Goal: Transaction & Acquisition: Obtain resource

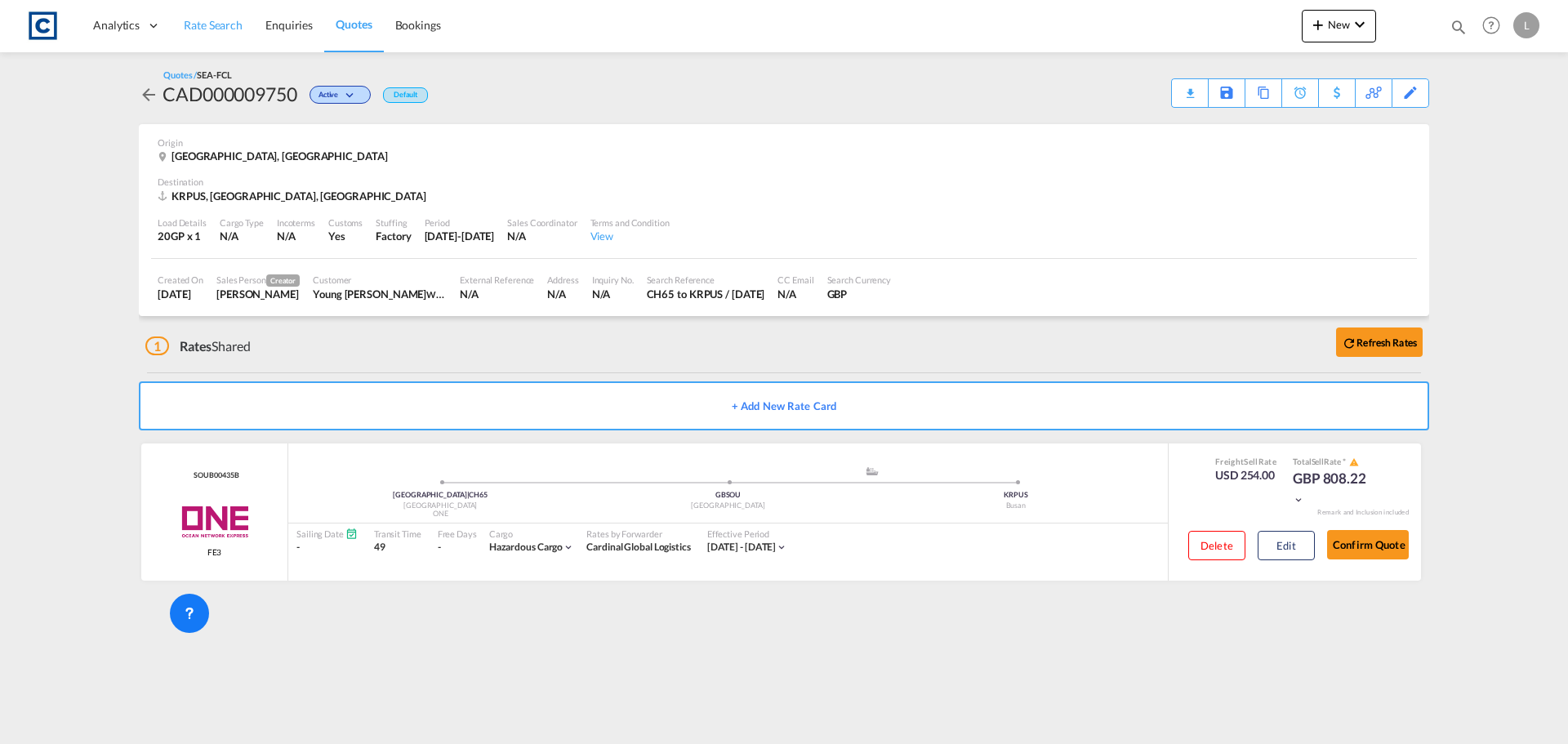
click at [213, 19] on span "Rate Search" at bounding box center [213, 24] width 58 height 14
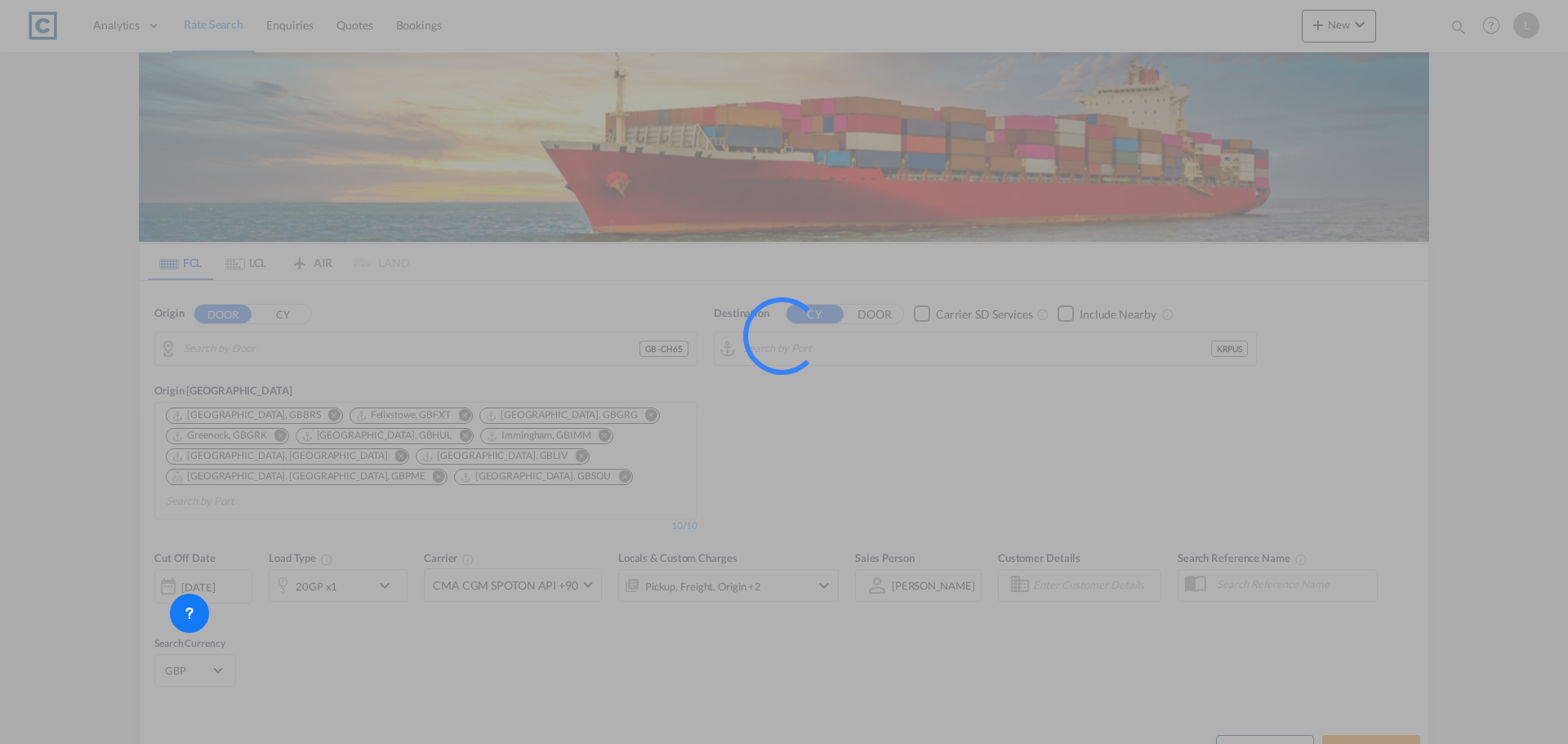
type input "GB-CH65, [GEOGRAPHIC_DATA][PERSON_NAME]"
type input "Busan, KRPUS"
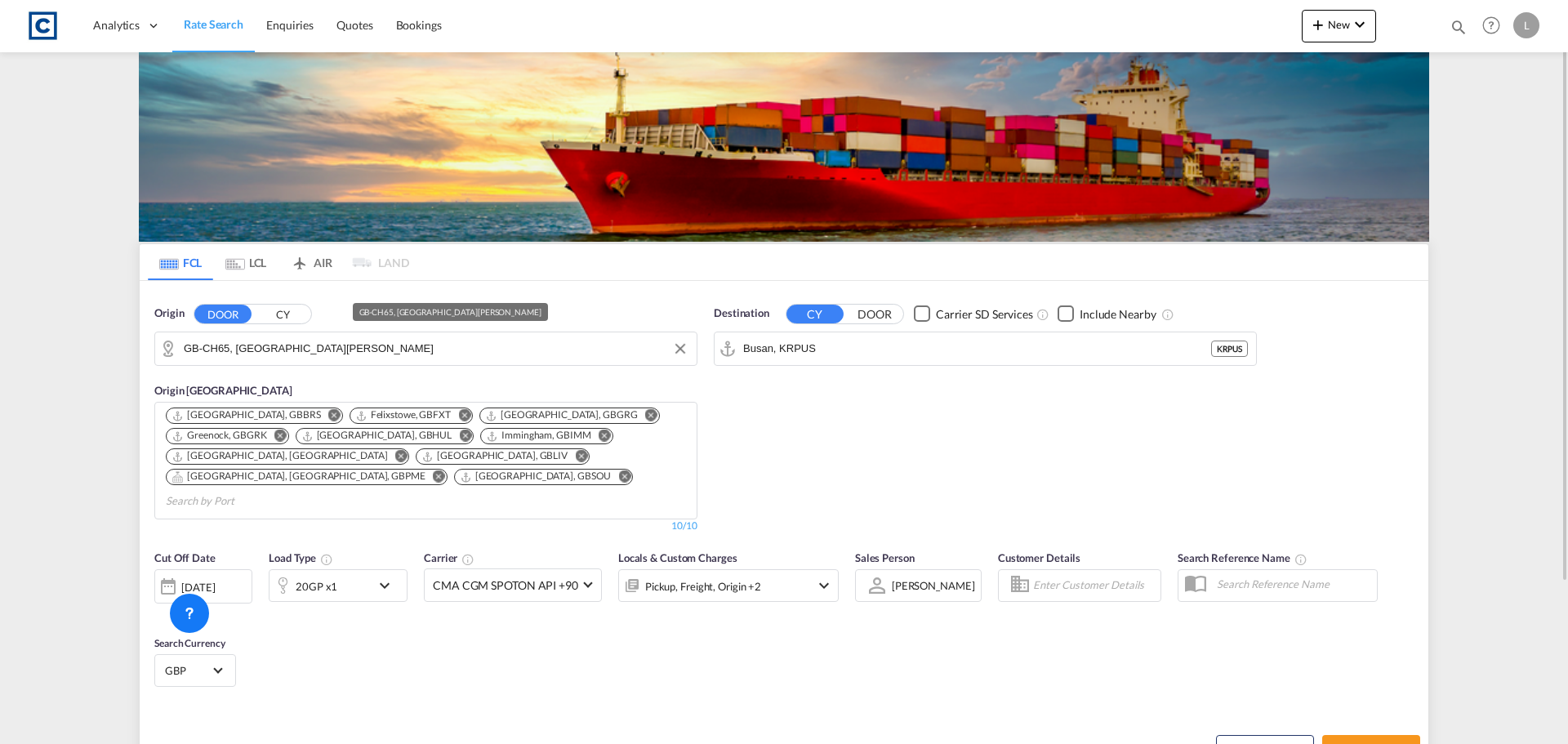
click at [238, 357] on input "GB-CH65, [GEOGRAPHIC_DATA][PERSON_NAME]" at bounding box center [436, 349] width 504 height 24
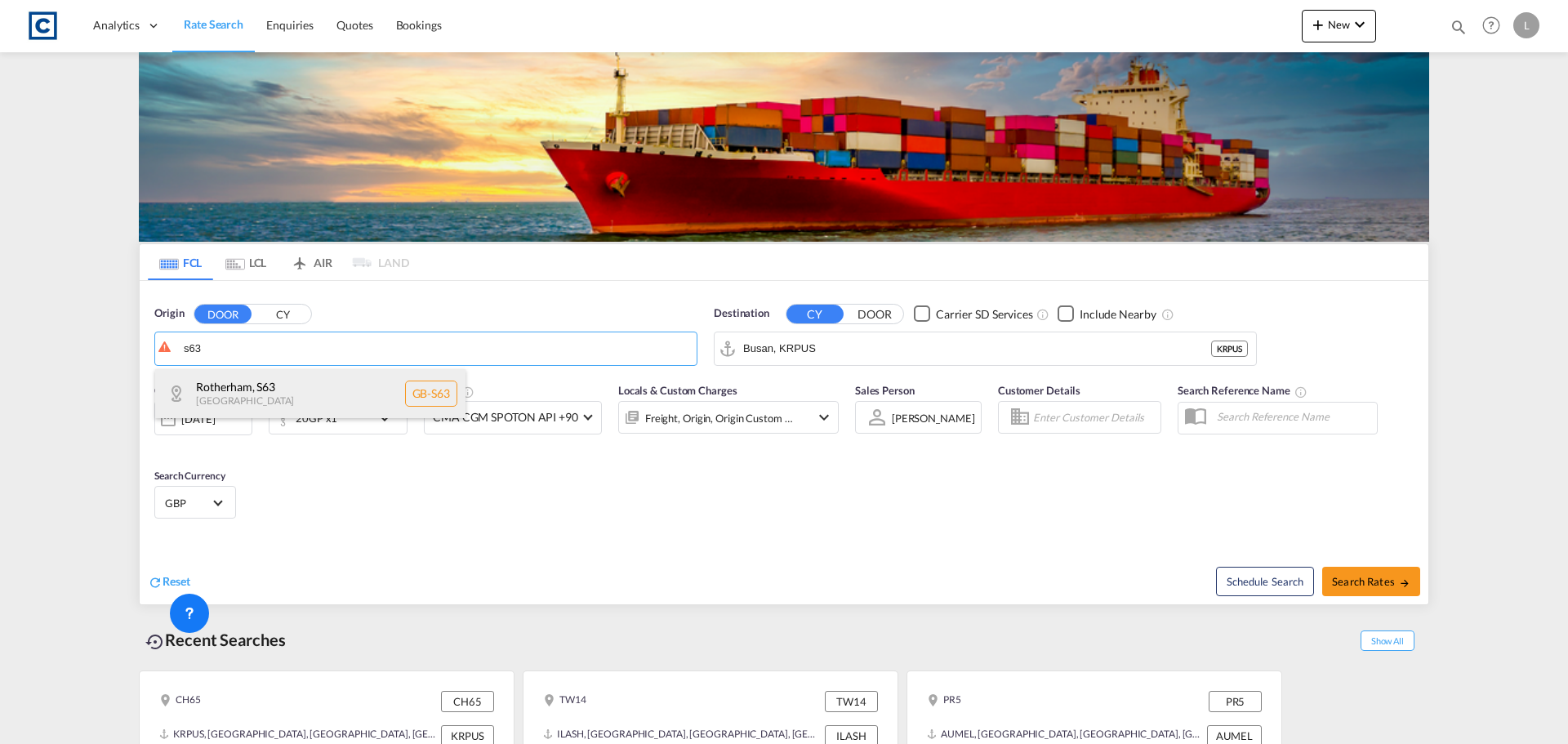
click at [253, 394] on div "Rotherham , S63 [GEOGRAPHIC_DATA] [GEOGRAPHIC_DATA]-S63" at bounding box center [310, 393] width 311 height 49
type input "GB-S63, [GEOGRAPHIC_DATA]"
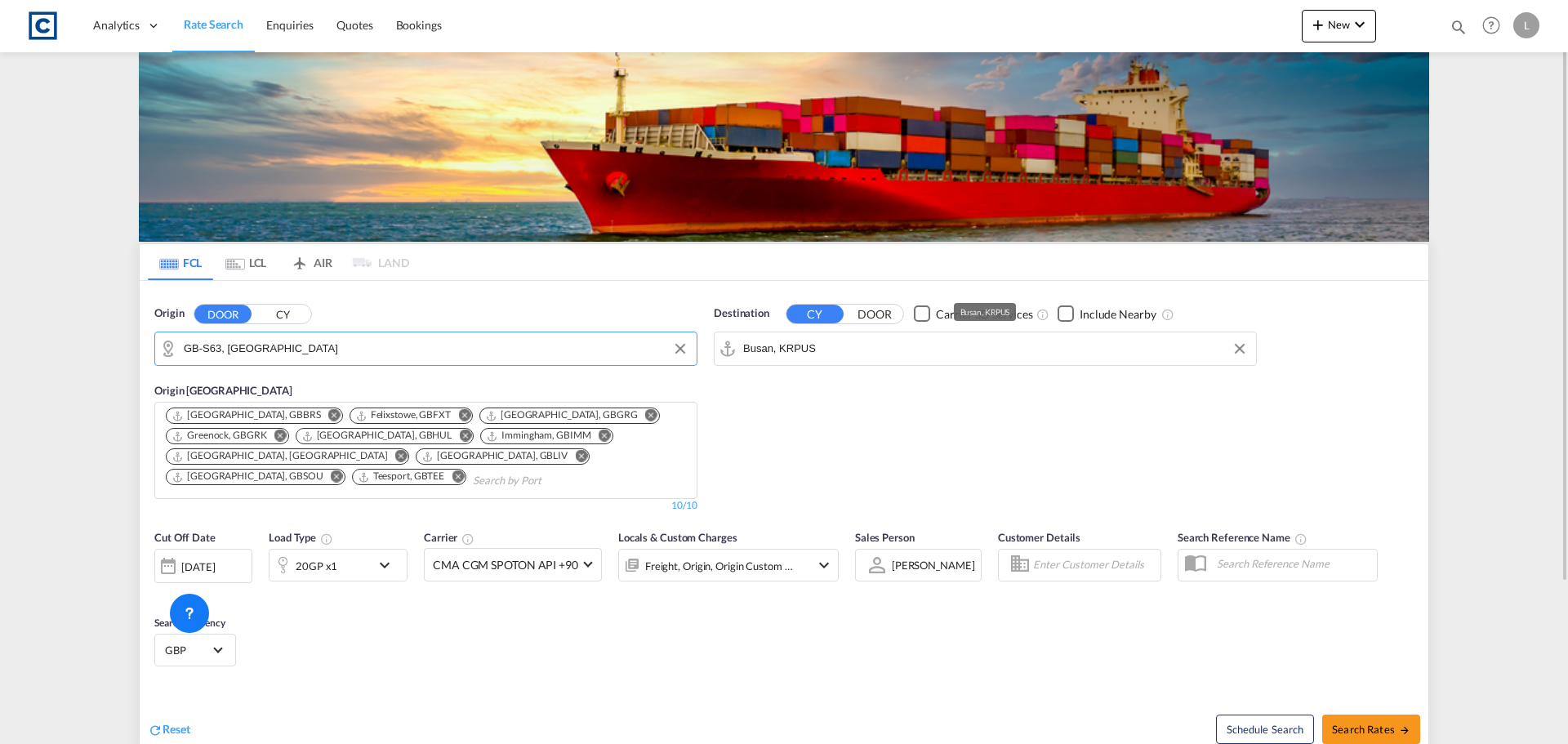
click at [849, 341] on input "Busan, KRPUS" at bounding box center [995, 349] width 504 height 24
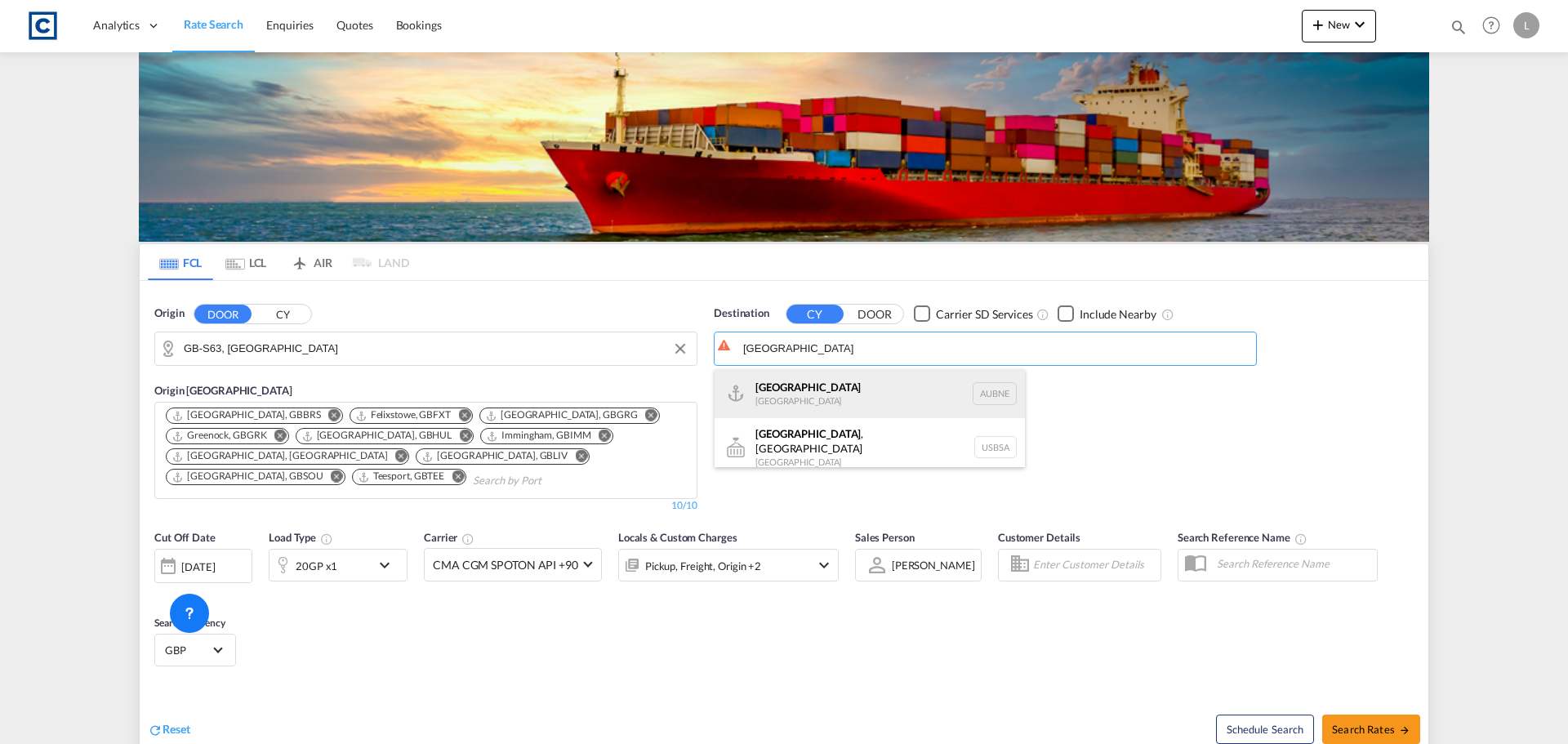
click at [834, 398] on div "[GEOGRAPHIC_DATA] [GEOGRAPHIC_DATA] AUBNE" at bounding box center [870, 393] width 311 height 49
type input "[GEOGRAPHIC_DATA], AUBNE"
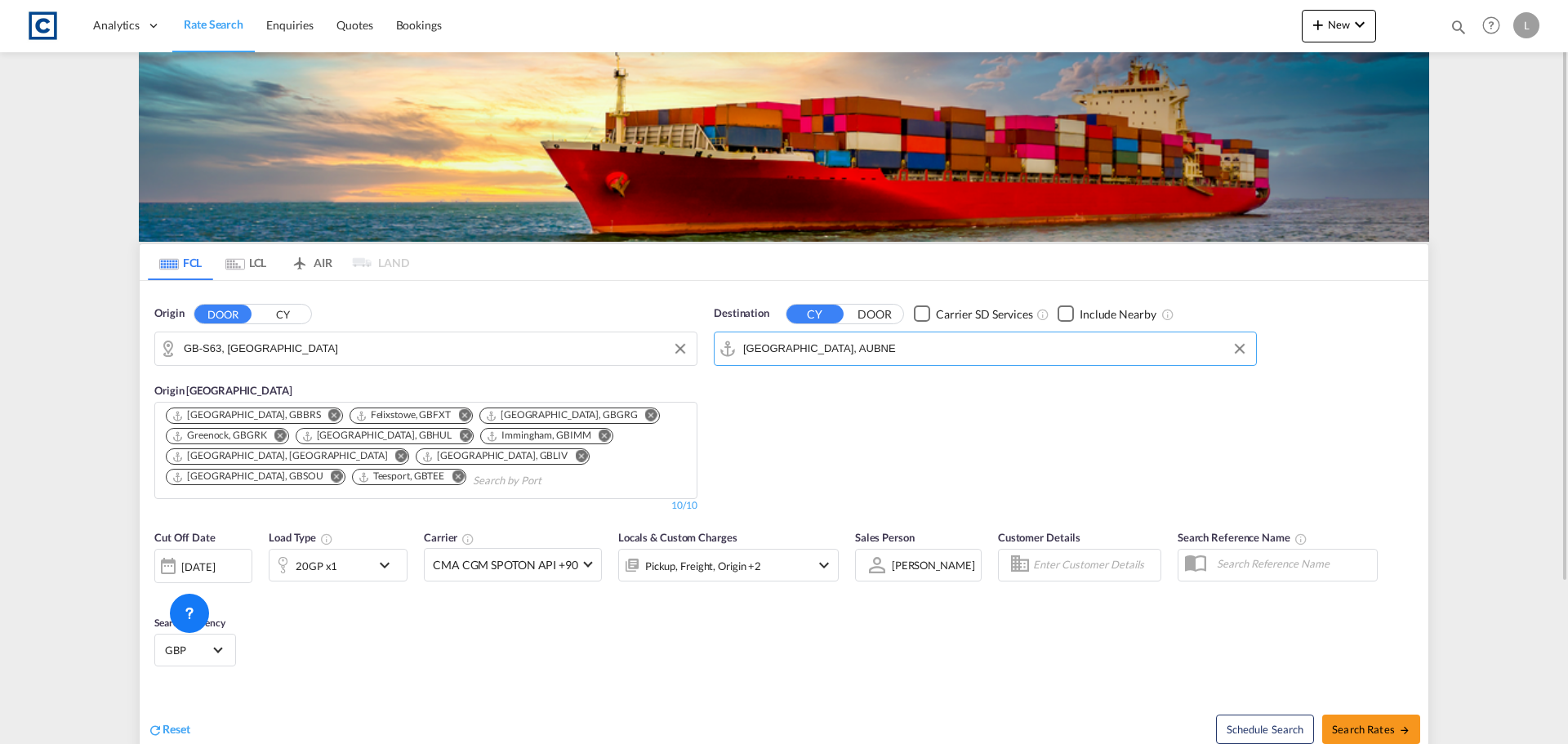
click at [346, 561] on div "20GP x1" at bounding box center [320, 566] width 101 height 33
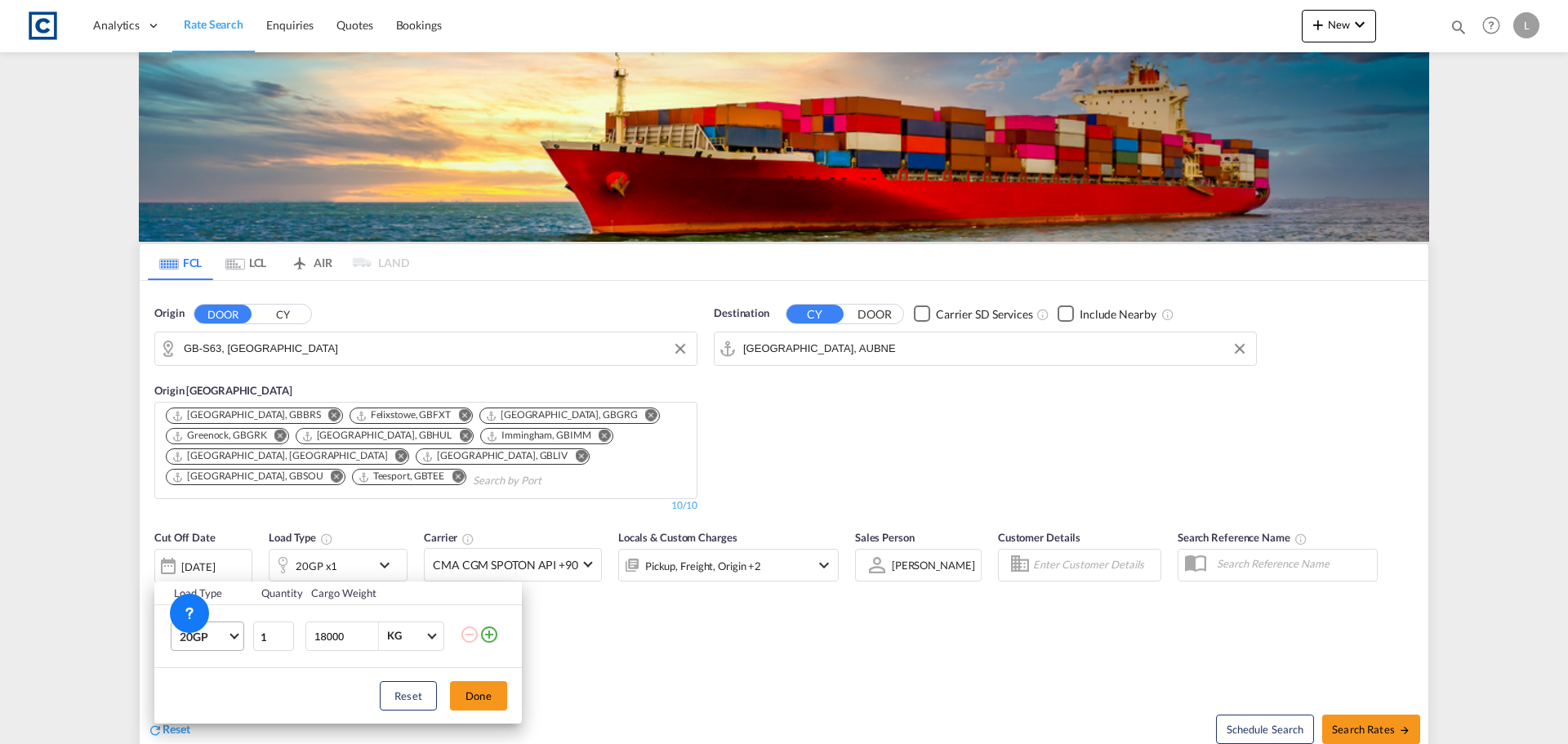
click at [229, 640] on md-select-value "20GP" at bounding box center [210, 636] width 65 height 28
click at [225, 662] on md-option "45HC" at bounding box center [222, 665] width 111 height 39
click at [234, 646] on md-select-value "45HC" at bounding box center [210, 636] width 65 height 28
click at [249, 611] on md-option "40HC" at bounding box center [222, 599] width 111 height 39
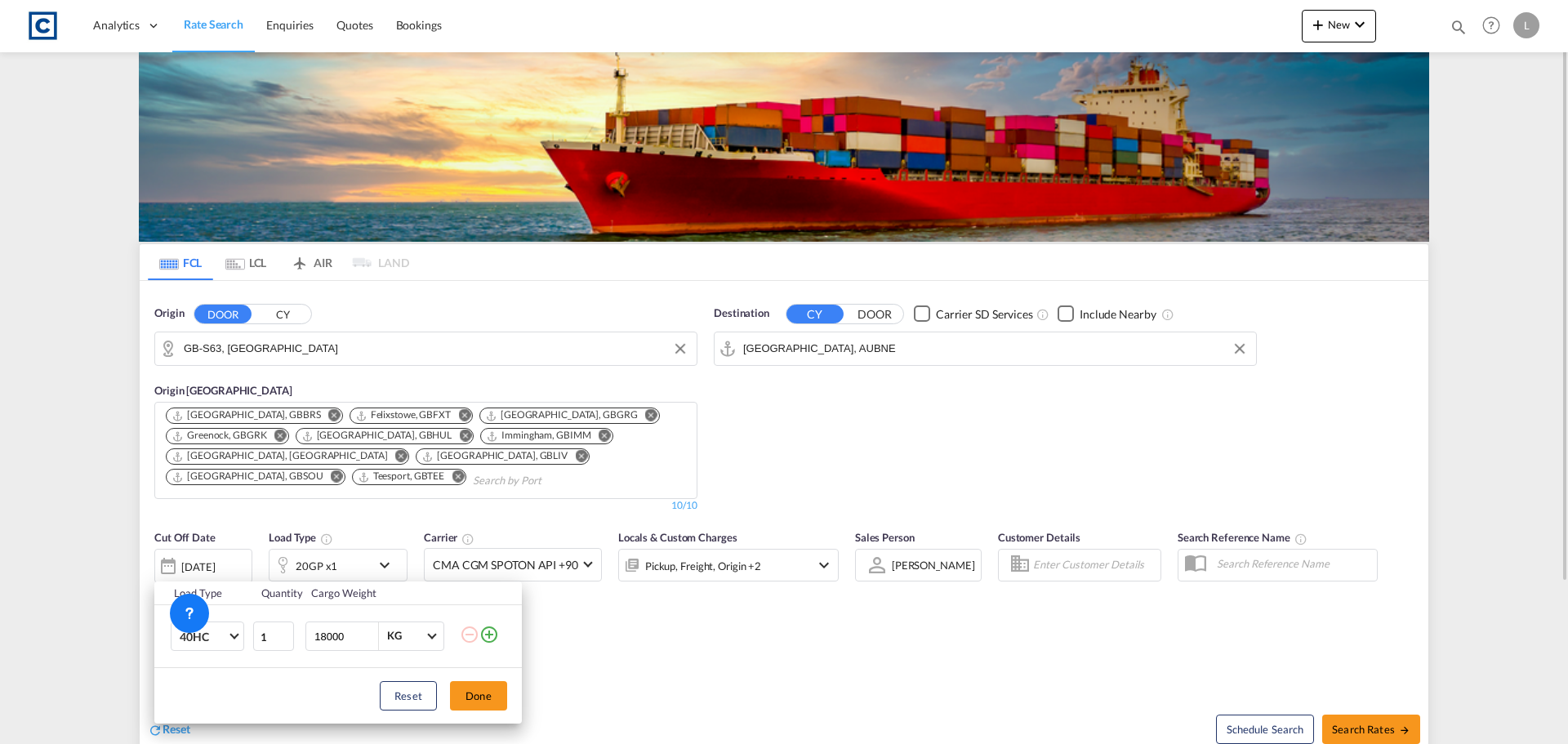
drag, startPoint x: 480, startPoint y: 701, endPoint x: 714, endPoint y: 655, distance: 238.5
click at [482, 701] on button "Done" at bounding box center [478, 696] width 57 height 29
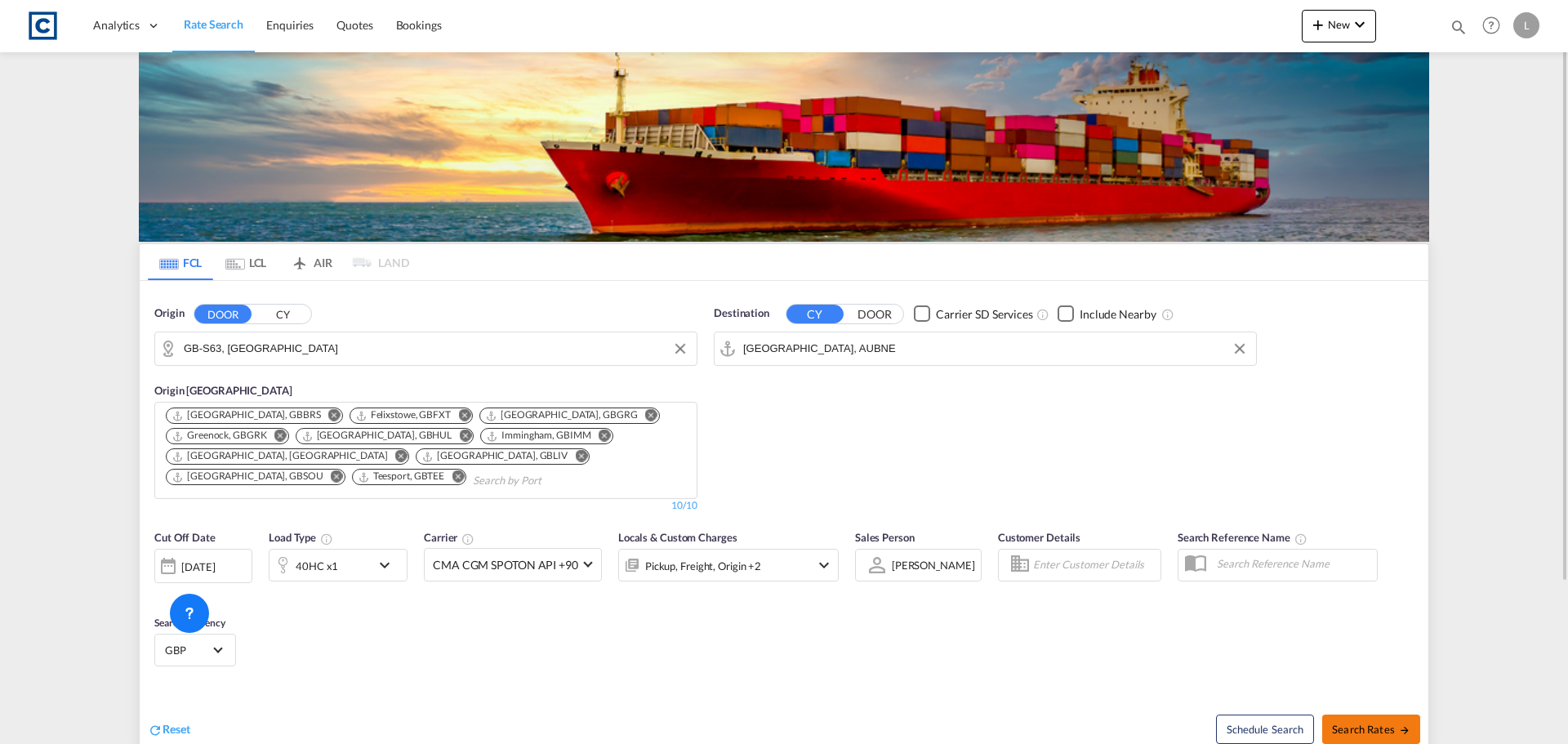
click at [1373, 727] on span "Search Rates" at bounding box center [1371, 728] width 79 height 13
type input "S63 to AUBNE / [DATE]"
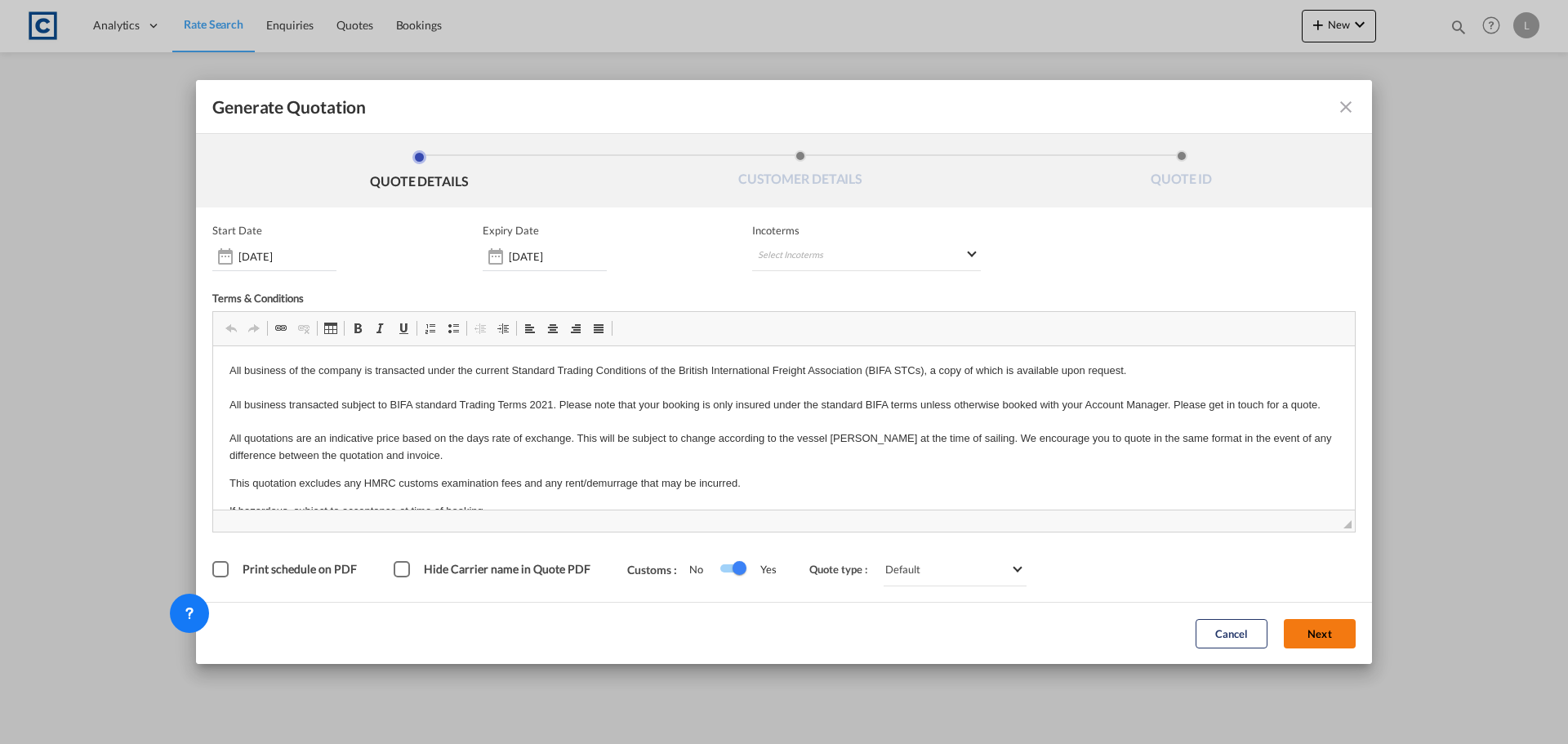
click at [1332, 630] on button "Next" at bounding box center [1321, 634] width 72 height 29
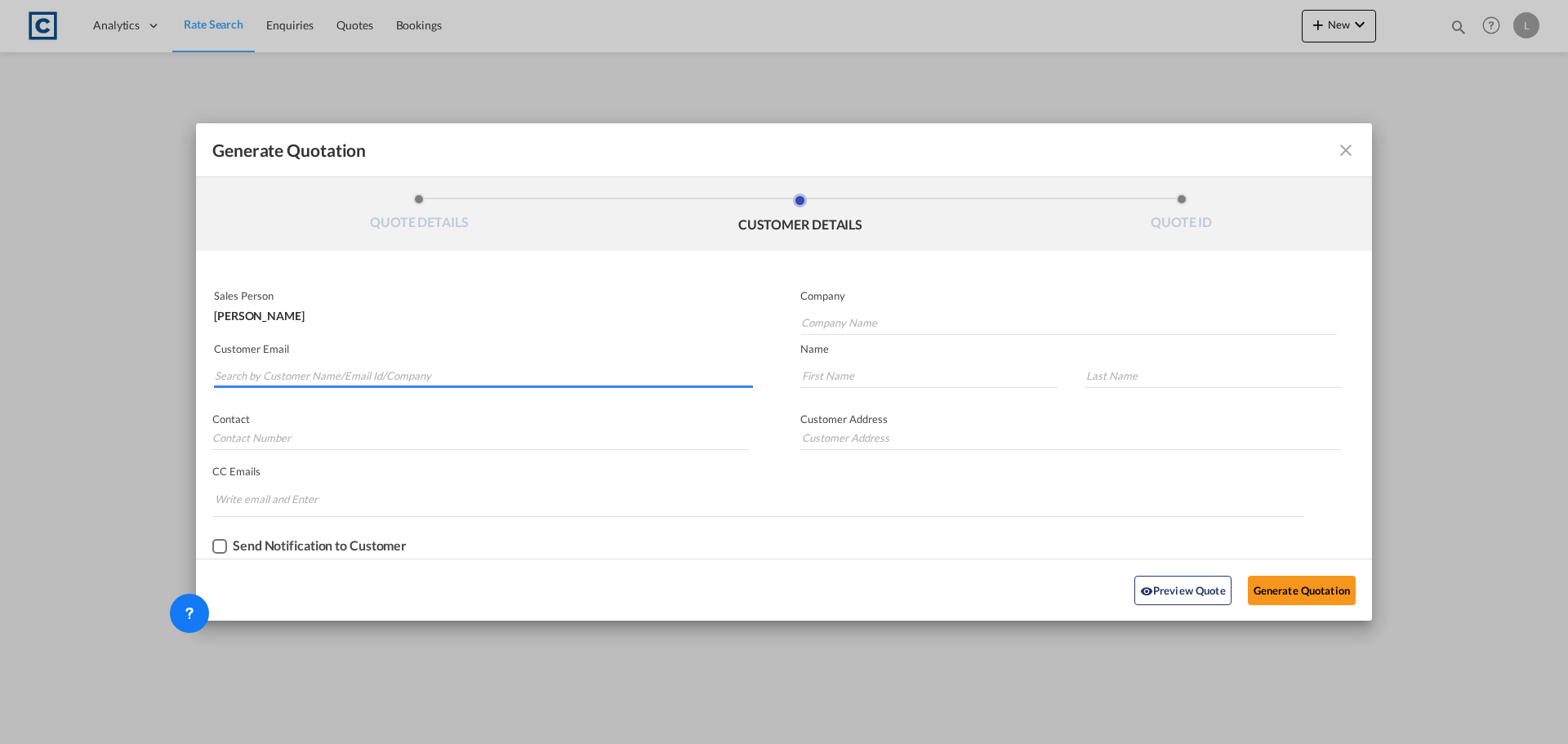
click at [418, 372] on input "Search by Customer Name/Email Id/Company" at bounding box center [484, 375] width 539 height 24
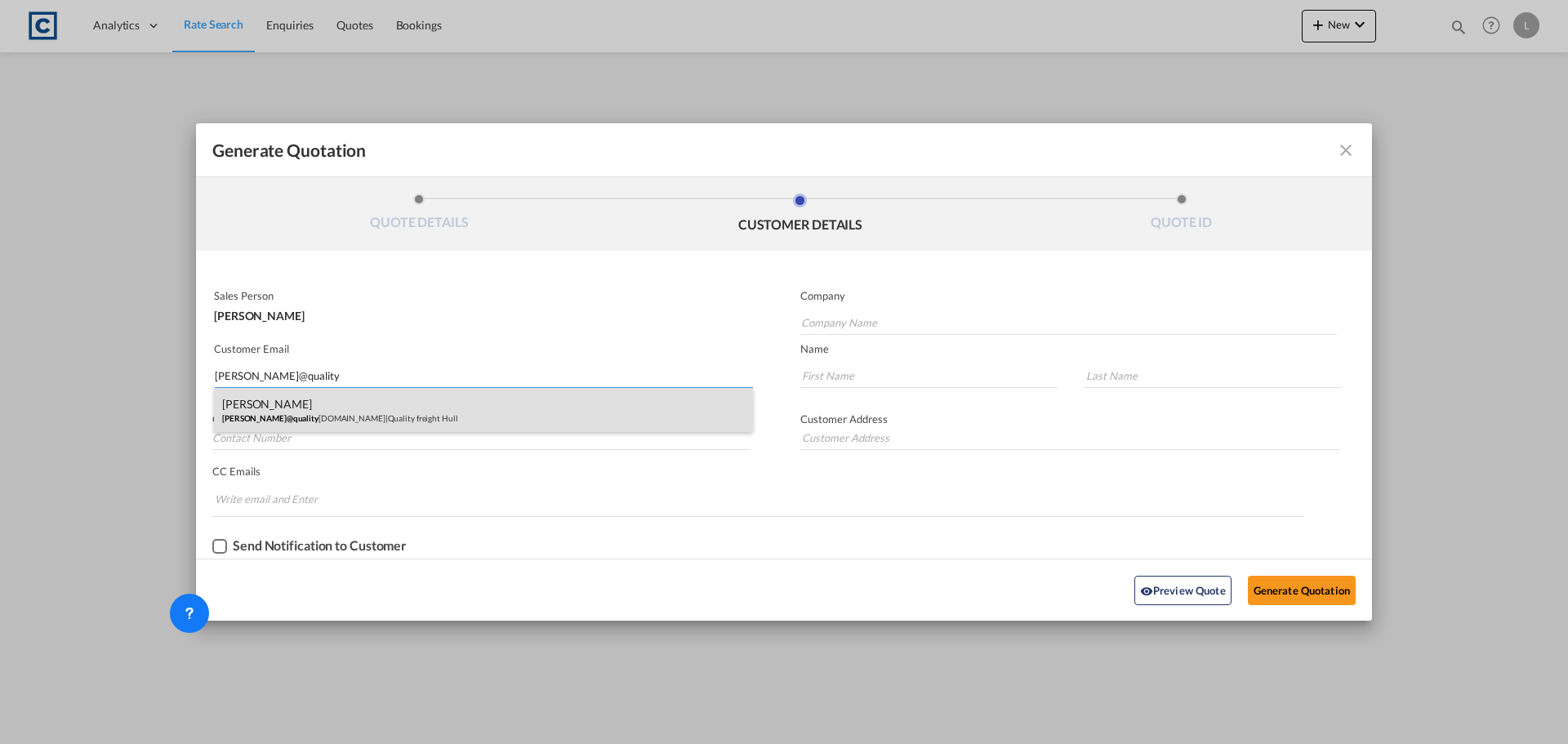
type input "[PERSON_NAME]@quality"
click at [445, 410] on div "[PERSON_NAME] [PERSON_NAME]@quality [DOMAIN_NAME] | Quality freight Hull" at bounding box center [484, 409] width 540 height 44
type input "Quality freight Hull"
type input "[PERSON_NAME][EMAIL_ADDRESS][DOMAIN_NAME]"
type input "[PERSON_NAME]"
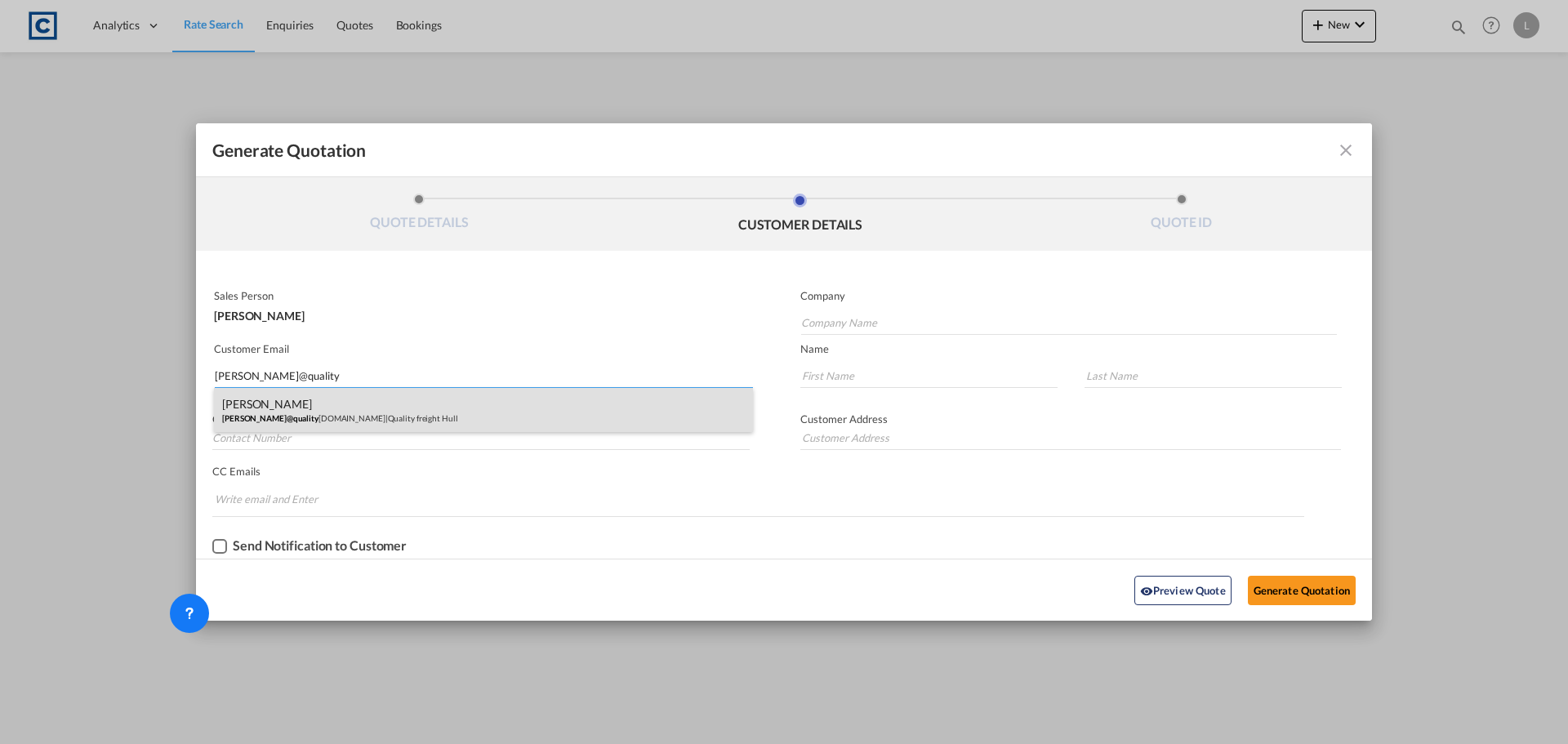
type input "[PERSON_NAME]"
type input "[PHONE_NUMBER]"
type input "[STREET_ADDRESS]"
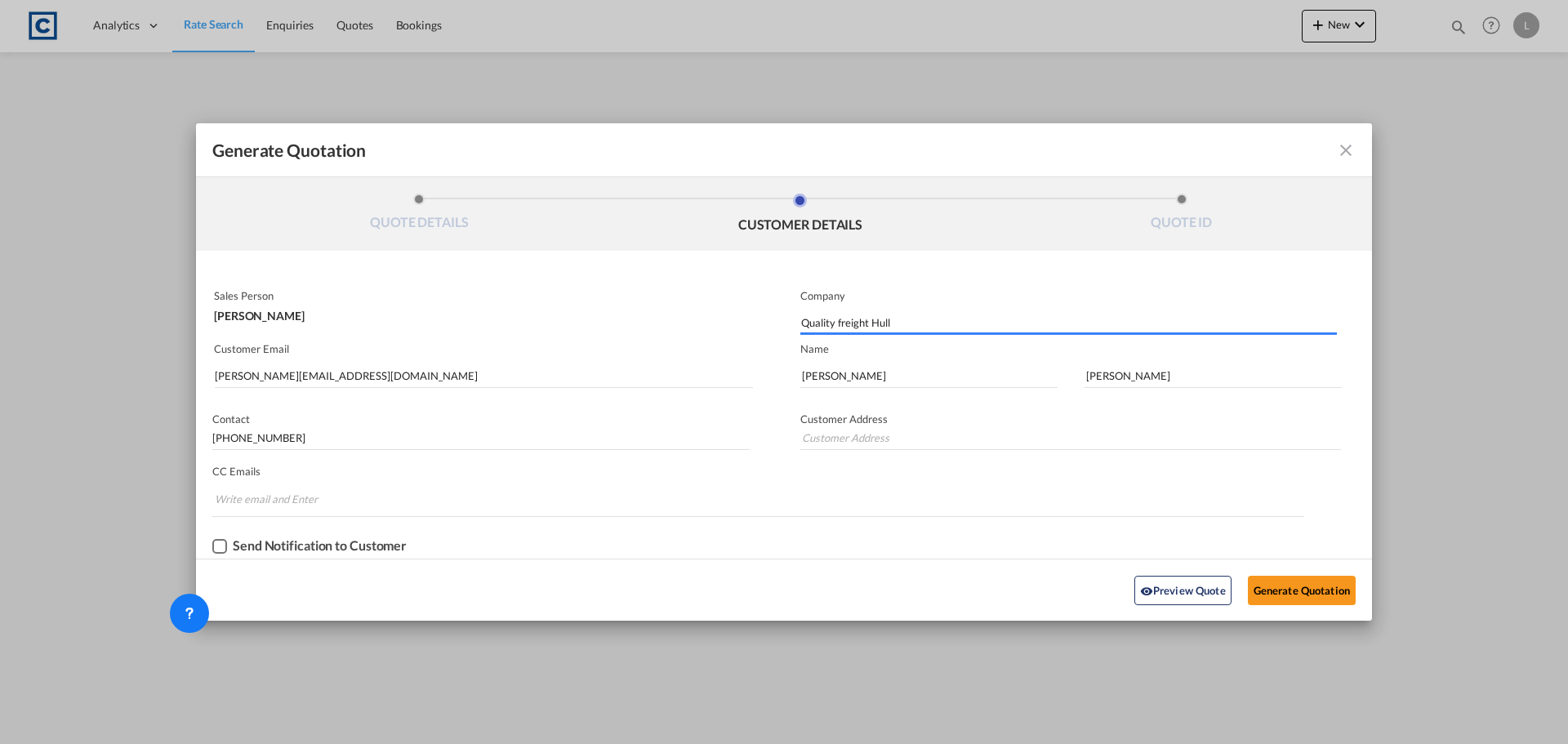
click at [1305, 573] on div "Preview Quote Generate Quotation" at bounding box center [784, 590] width 1160 height 45
type input "[STREET_ADDRESS]"
click at [1295, 585] on button "Generate Quotation" at bounding box center [1302, 590] width 108 height 29
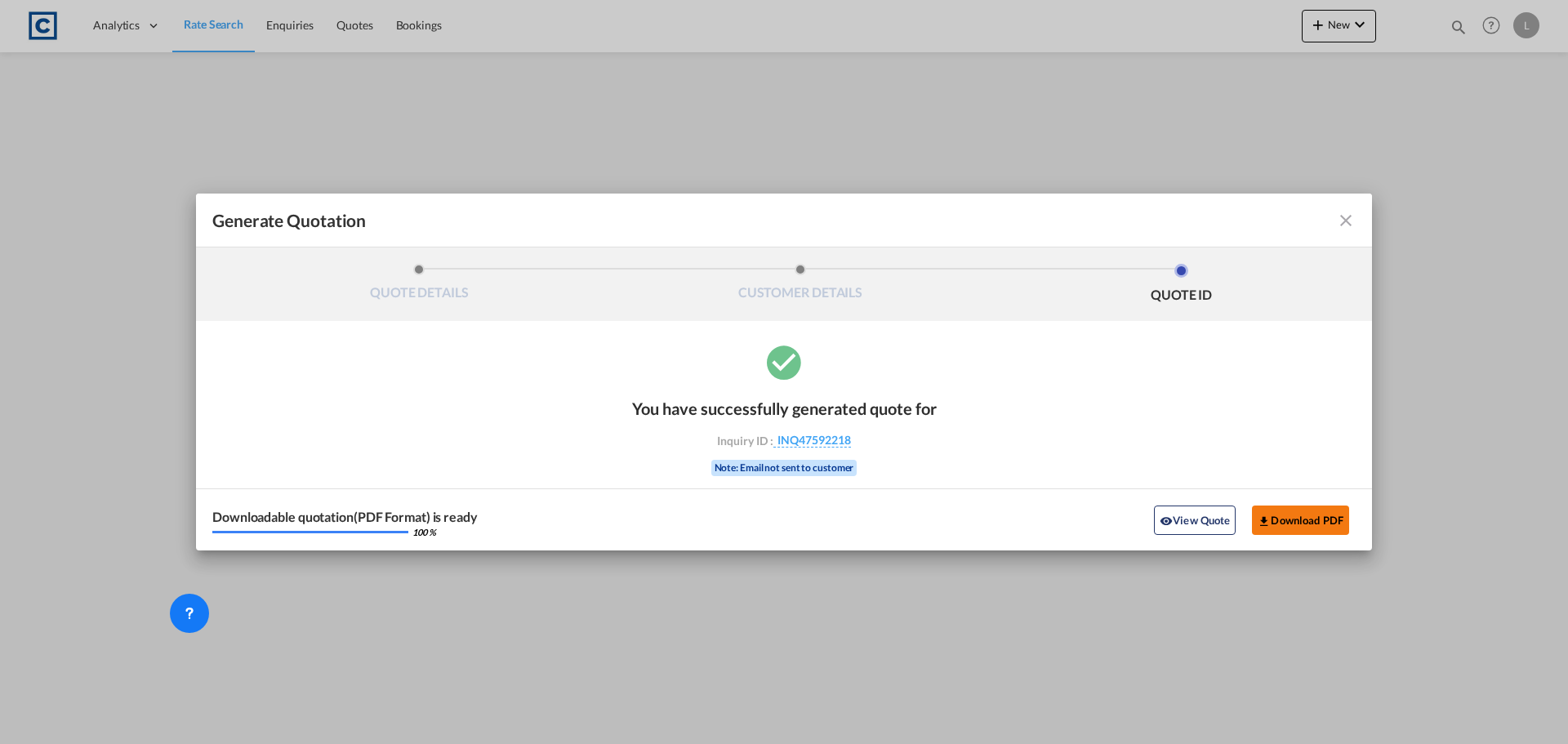
drag, startPoint x: 1291, startPoint y: 498, endPoint x: 1301, endPoint y: 510, distance: 15.6
click at [1295, 502] on div "Downloadable quotation(PDF Format) is ready 100 % View Quote Download PDF" at bounding box center [784, 520] width 1176 height 62
click at [1303, 514] on button "Download PDF" at bounding box center [1301, 520] width 97 height 29
click at [1351, 224] on md-icon "icon-close fg-AAA8AD cursor m-0" at bounding box center [1346, 220] width 19 height 19
